Goal: Navigation & Orientation: Find specific page/section

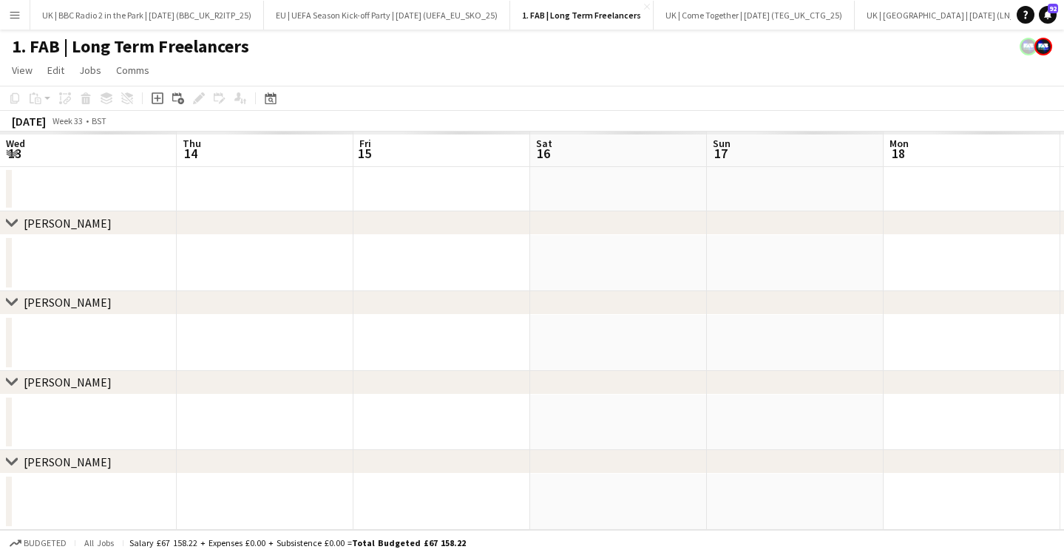
scroll to position [0, 315]
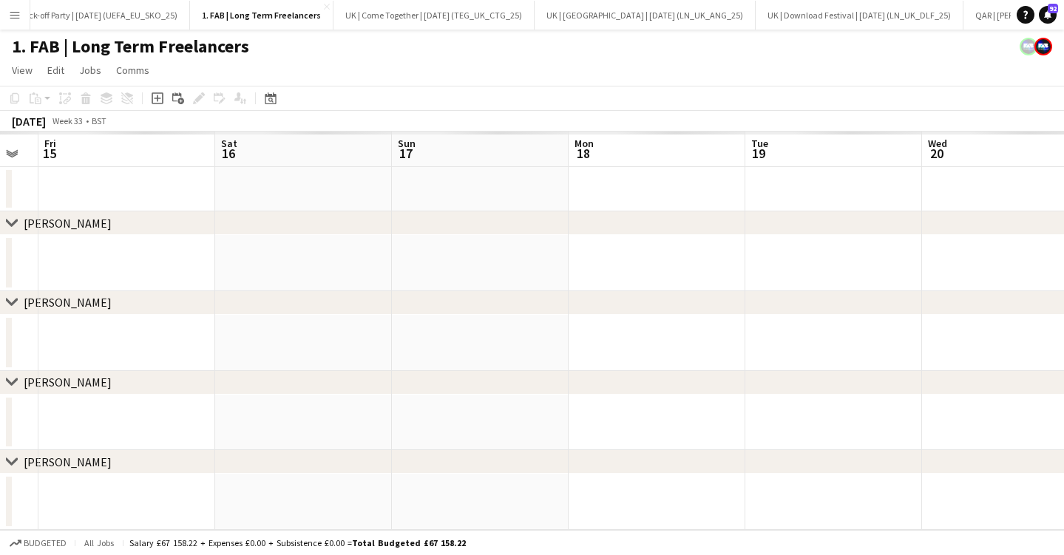
click at [16, 14] on app-icon "Menu" at bounding box center [15, 15] width 12 height 12
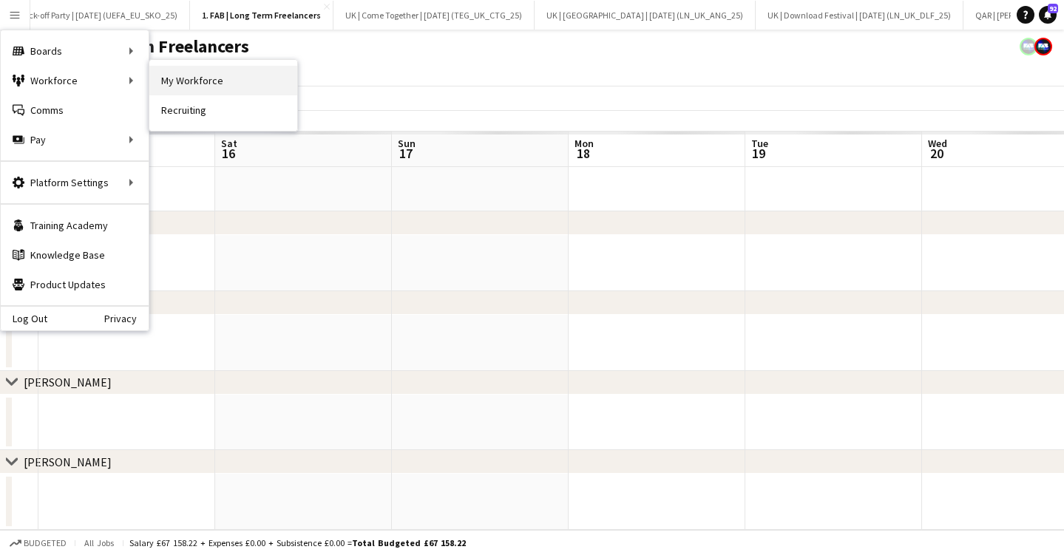
click at [189, 75] on link "My Workforce" at bounding box center [223, 81] width 148 height 30
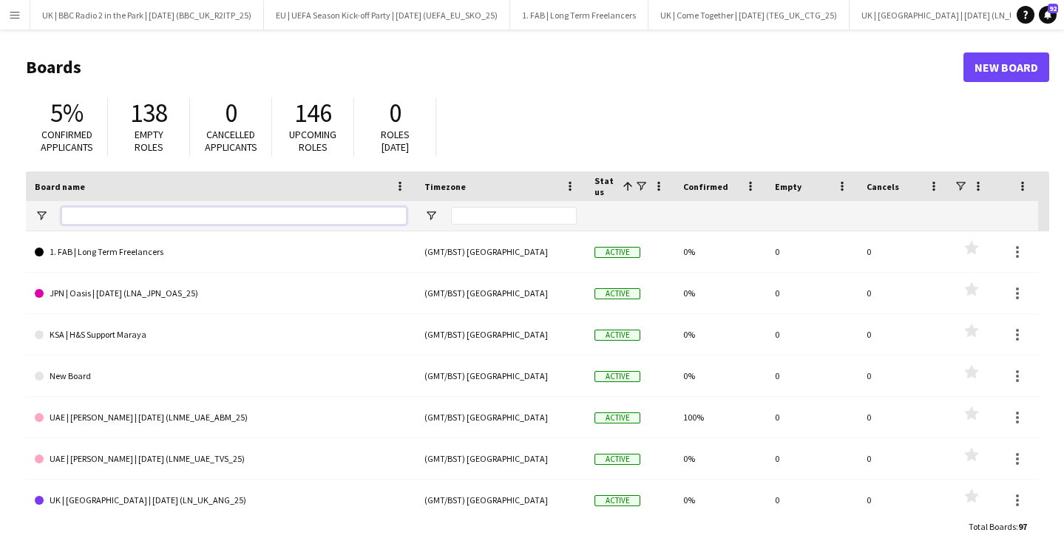
click at [157, 217] on input "Board name Filter Input" at bounding box center [233, 216] width 345 height 18
click at [16, 9] on app-icon "Menu" at bounding box center [15, 15] width 12 height 12
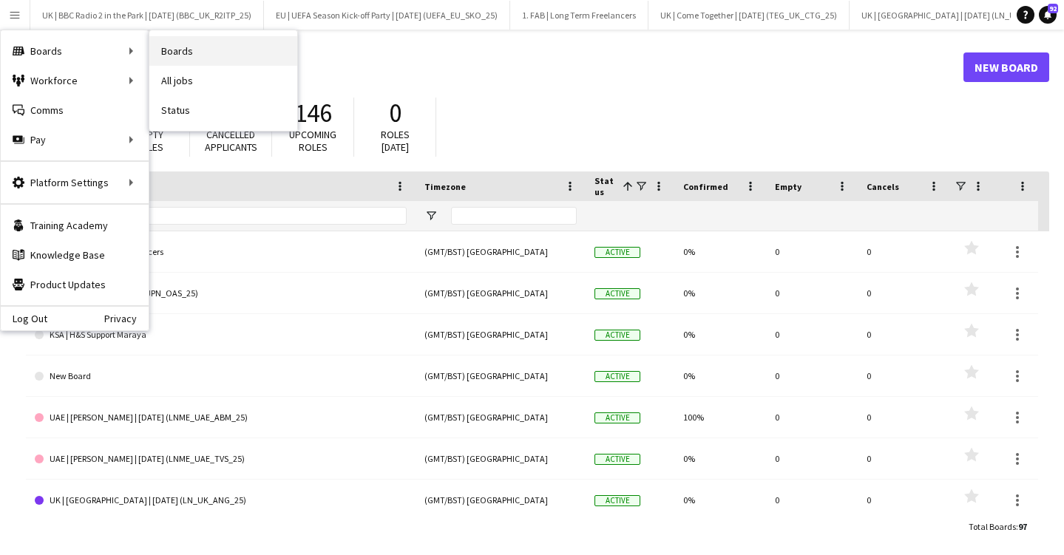
click at [171, 52] on link "Boards" at bounding box center [223, 51] width 148 height 30
